Goal: Transaction & Acquisition: Purchase product/service

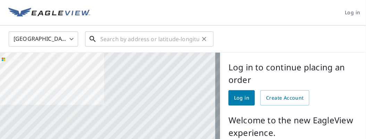
click at [101, 40] on input "text" at bounding box center [149, 38] width 99 height 19
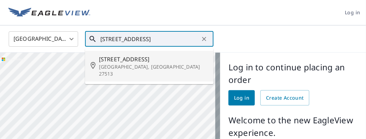
click at [127, 64] on p "[GEOGRAPHIC_DATA], [GEOGRAPHIC_DATA] 27513" at bounding box center [153, 70] width 109 height 14
type input "[STREET_ADDRESS][PERSON_NAME]"
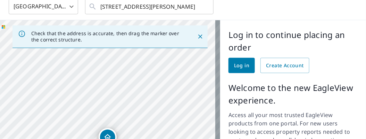
scroll to position [14, 0]
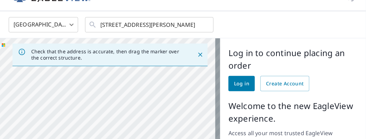
click at [234, 87] on span "Log in" at bounding box center [241, 83] width 15 height 9
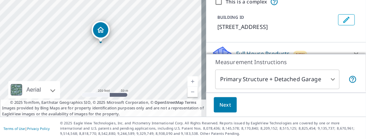
scroll to position [82, 0]
click at [328, 79] on body "MM MM Dashboard Order History Cancel Order MM [GEOGRAPHIC_DATA] US ​ 35.778296,…" at bounding box center [183, 69] width 366 height 139
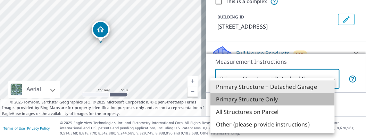
click at [269, 99] on li "Primary Structure Only" at bounding box center [272, 99] width 124 height 12
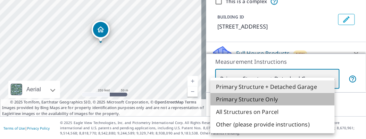
type input "2"
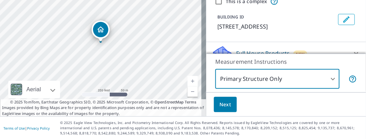
click at [328, 79] on body "MM MM Dashboard Order History Cancel Order MM United States US ​ 35.778296,-78.…" at bounding box center [183, 69] width 366 height 139
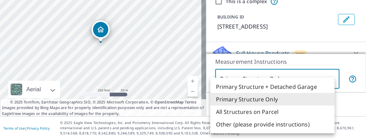
drag, startPoint x: 364, startPoint y: 66, endPoint x: 362, endPoint y: 79, distance: 12.9
click at [362, 79] on div at bounding box center [183, 69] width 366 height 139
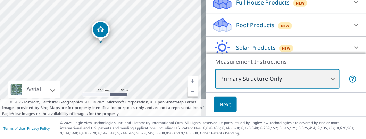
scroll to position [55, 0]
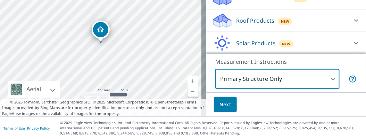
click at [260, 20] on p "Roof Products" at bounding box center [255, 20] width 39 height 8
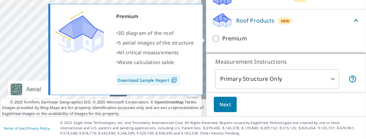
click at [212, 37] on input "Premium" at bounding box center [217, 38] width 10 height 8
checkbox input "true"
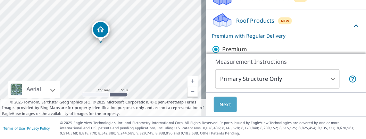
click at [225, 104] on span "Next" at bounding box center [225, 104] width 12 height 9
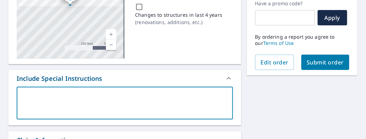
click at [42, 93] on textarea at bounding box center [125, 103] width 207 height 20
type textarea "N"
type textarea "x"
type textarea "No"
type textarea "x"
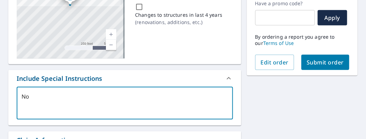
type textarea "No"
type textarea "x"
type textarea "No 2"
type textarea "x"
type textarea "No 2"
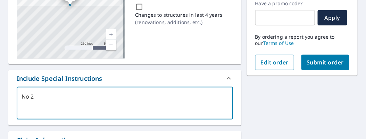
type textarea "x"
type textarea "No 2 /"
type textarea "x"
type textarea "No 2 /"
type textarea "x"
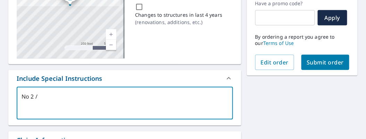
type textarea "No 2 / 3"
type textarea "x"
type textarea "No 2 / 3"
type textarea "x"
type textarea "No 2 / 3 D"
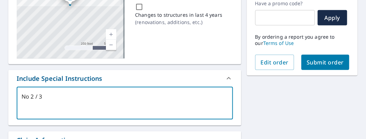
type textarea "x"
type textarea "No 2 / 3 D"
type textarea "x"
type textarea "No 2 / 3 D r"
type textarea "x"
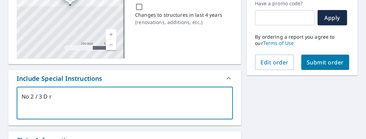
type textarea "No 2 / 3 D re"
type textarea "x"
type textarea "No 2 / 3 D rep"
type textarea "x"
type textarea "No 2 / 3 D repo"
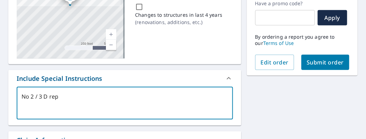
type textarea "x"
type textarea "No 2 / 3 D repor"
type textarea "x"
type textarea "No 2 / 3 D report"
type textarea "x"
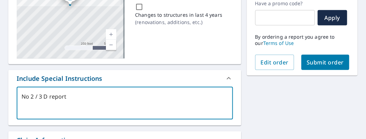
type textarea "No 2 / 3 D report"
type textarea "x"
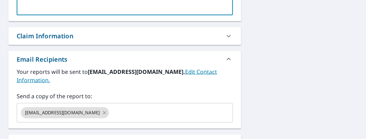
scroll to position [235, 0]
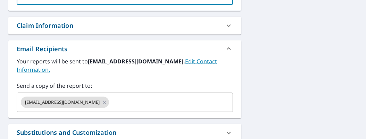
type textarea "No 2 / 3 D report"
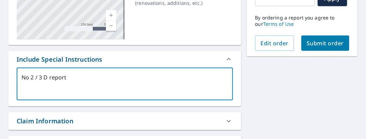
scroll to position [143, 0]
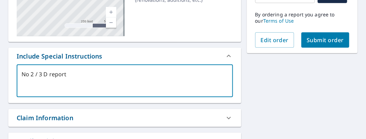
click at [328, 40] on span "Submit order" at bounding box center [325, 40] width 37 height 8
type textarea "x"
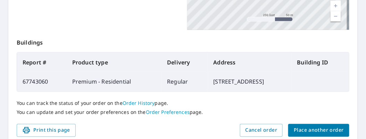
scroll to position [244, 0]
